Goal: Answer question/provide support

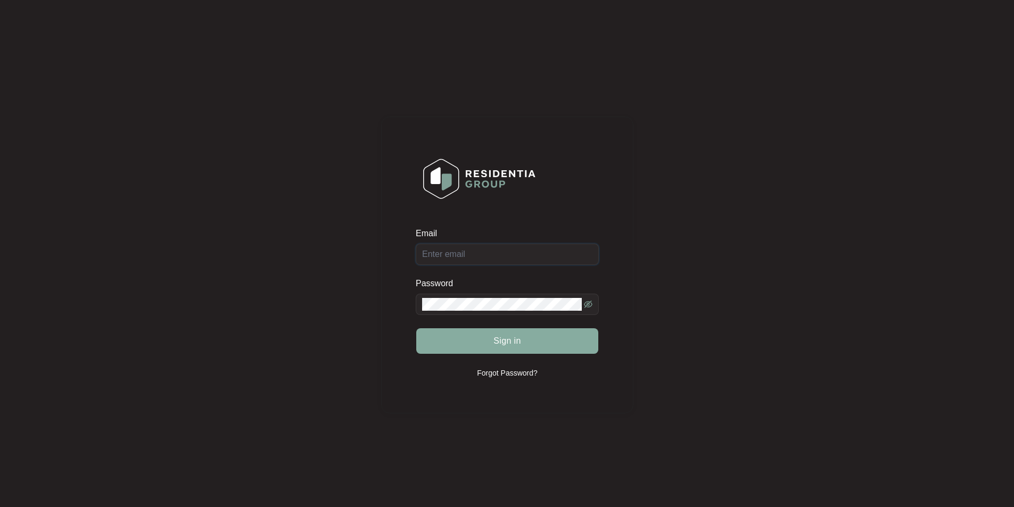
type input "[EMAIL_ADDRESS][DOMAIN_NAME]"
click at [504, 341] on span "Sign in" at bounding box center [507, 341] width 28 height 13
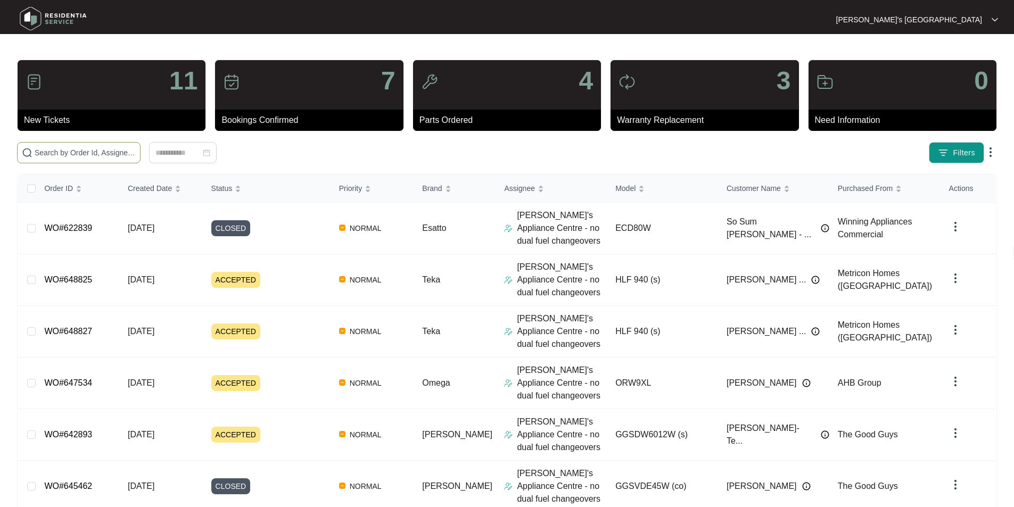
click at [136, 156] on input "text" at bounding box center [85, 153] width 101 height 12
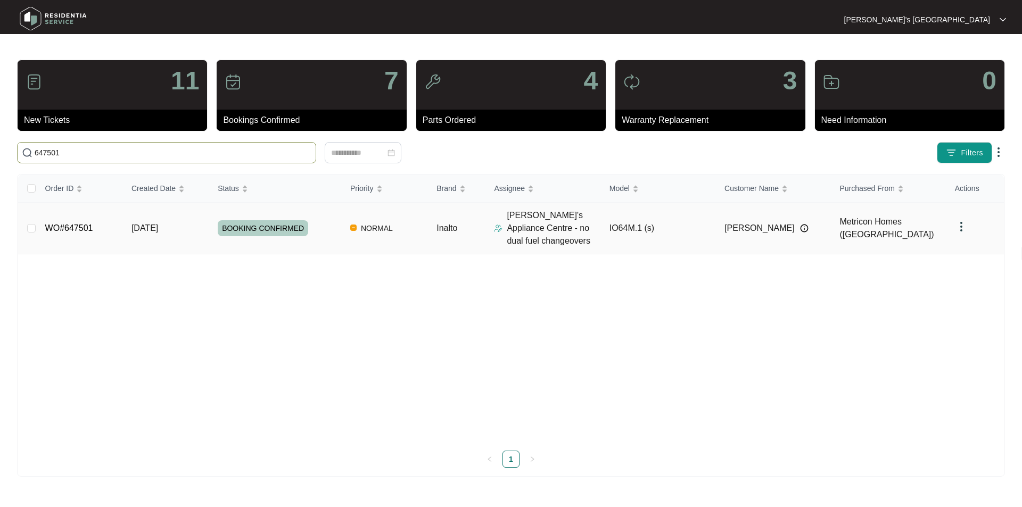
type input "647501"
click at [83, 226] on link "WO#647501" at bounding box center [69, 227] width 48 height 9
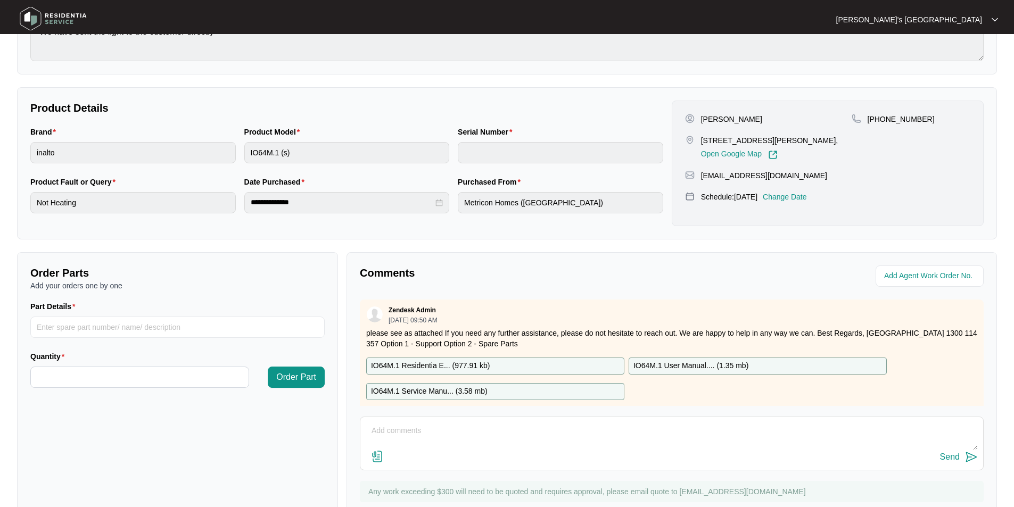
scroll to position [199, 0]
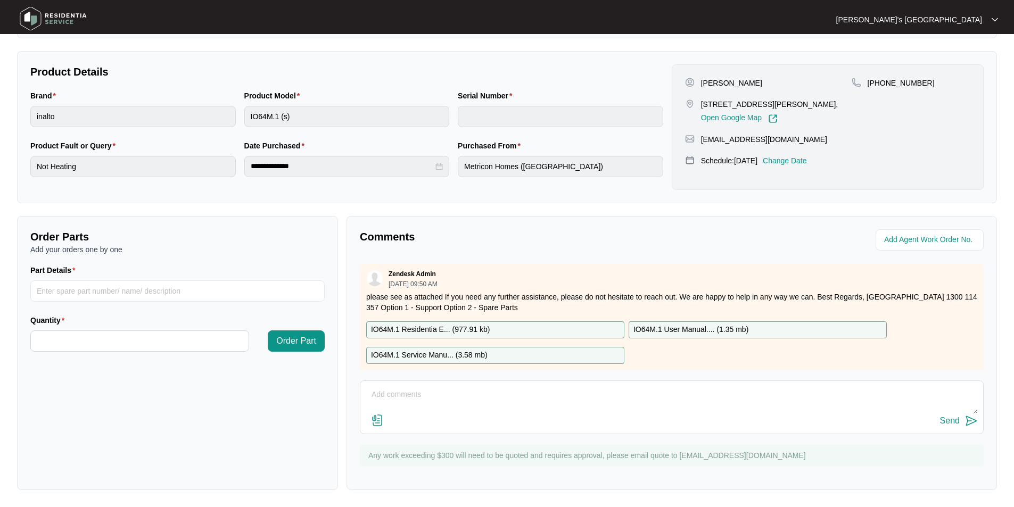
click at [377, 421] on img at bounding box center [377, 420] width 13 height 13
click at [0, 0] on input "file" at bounding box center [0, 0] width 0 height 0
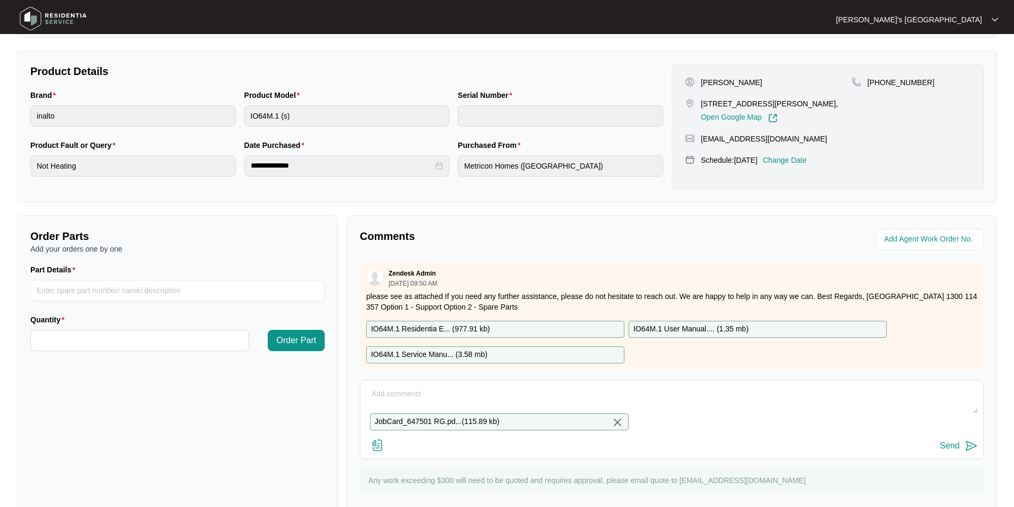
click at [423, 391] on textarea at bounding box center [672, 400] width 612 height 28
type textarea "Please see quote attached"
click at [962, 459] on div "Please see quote attached JobCard_647501 RG.pd... ( 115.89 kb ) Send" at bounding box center [672, 419] width 624 height 79
click at [962, 453] on button "Send" at bounding box center [959, 446] width 38 height 14
